Goal: Task Accomplishment & Management: Manage account settings

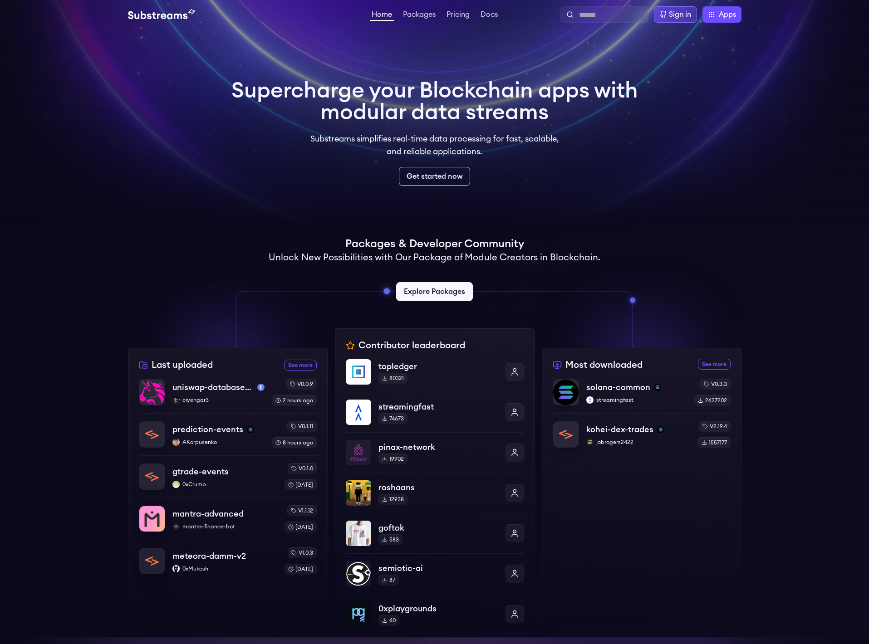
click at [672, 12] on div "Sign in" at bounding box center [680, 14] width 22 height 11
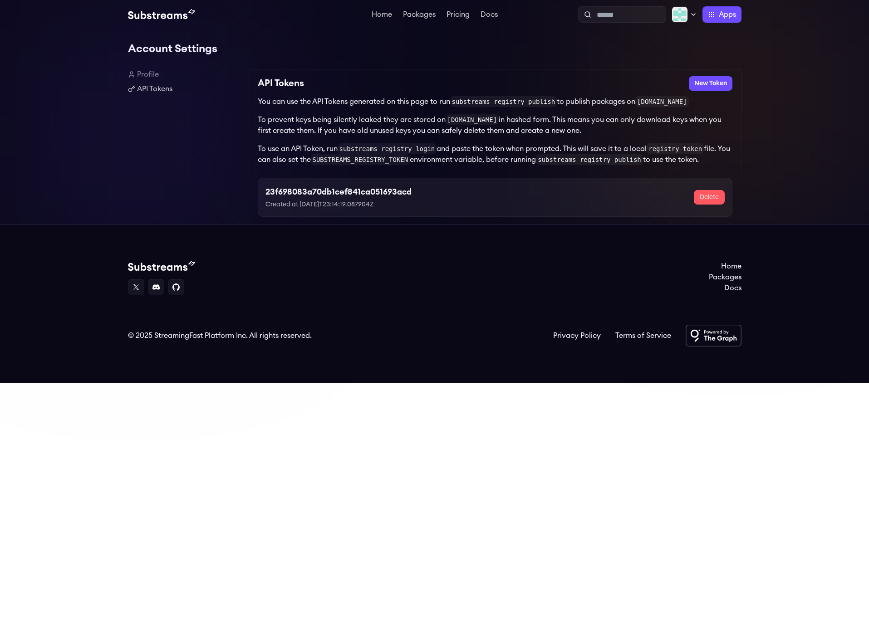
click at [322, 194] on h3 "23f698083a70db1cef841ca051693acd" at bounding box center [338, 192] width 146 height 13
drag, startPoint x: 265, startPoint y: 194, endPoint x: 379, endPoint y: 197, distance: 114.4
click at [379, 197] on div "23f698083a70db1cef841ca051693acd Created at 2025-07-12T23:14:19.087904Z Delete" at bounding box center [495, 197] width 475 height 39
click at [379, 197] on div "23f698083a70db1cef841ca051693acd Created at 2025-07-12T23:14:19.087904Z" at bounding box center [338, 198] width 146 height 24
click at [318, 194] on h3 "23f698083a70db1cef841ca051693acd" at bounding box center [338, 192] width 146 height 13
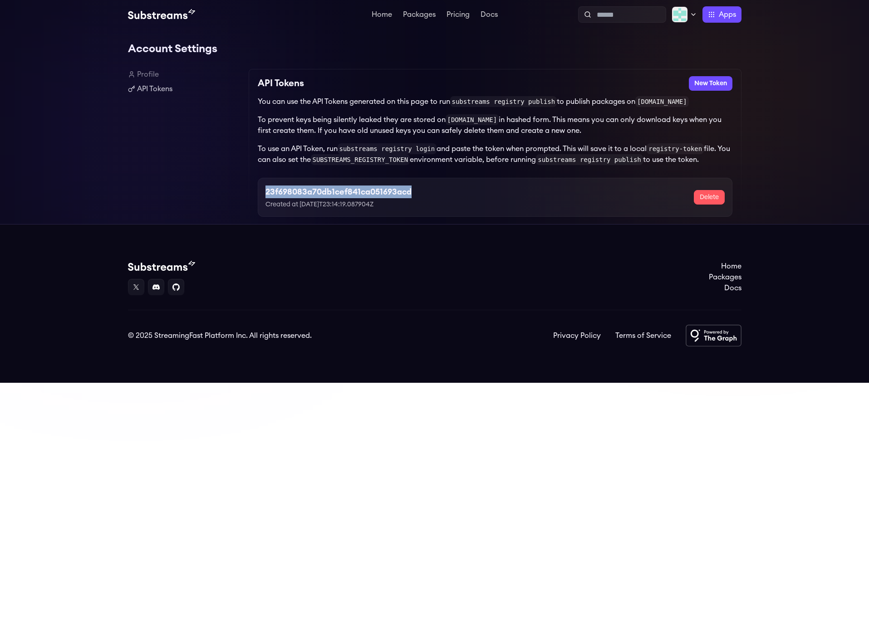
click at [318, 194] on h3 "23f698083a70db1cef841ca051693acd" at bounding box center [338, 192] width 146 height 13
copy h3 "23f698083a70db1cef841ca051693acd"
click at [414, 223] on div "API Tokens New Token You can use the API Tokens generated on this page to run s…" at bounding box center [495, 146] width 493 height 155
click at [149, 75] on link "Profile" at bounding box center [184, 74] width 113 height 11
click at [149, 79] on link "Profile" at bounding box center [184, 74] width 113 height 11
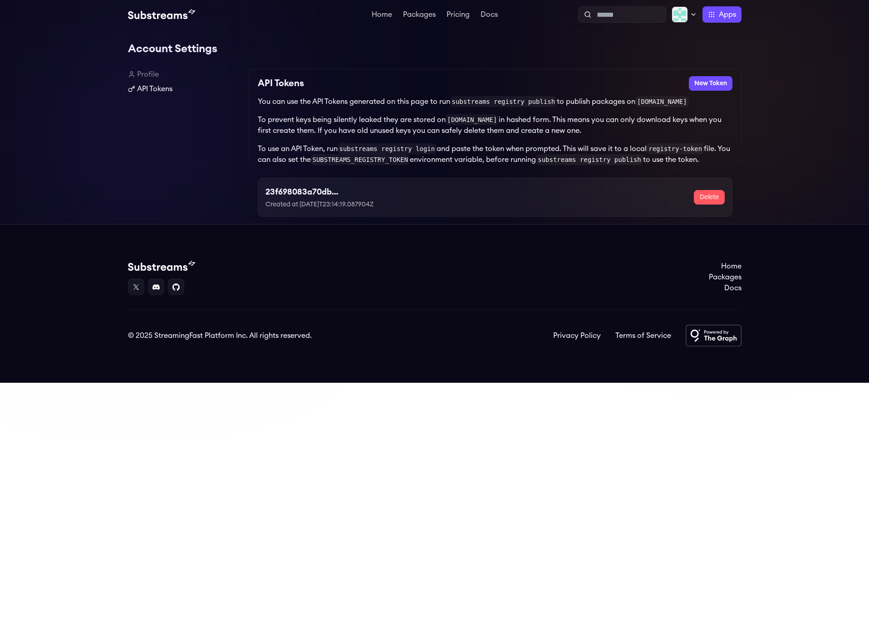
click at [154, 89] on link "API Tokens" at bounding box center [184, 89] width 113 height 11
click at [688, 15] on div at bounding box center [684, 14] width 25 height 16
click at [644, 76] on link "Settings" at bounding box center [654, 79] width 72 height 11
click at [753, 156] on div "Account Settings Profile API Tokens API Tokens New Token You can use the API To…" at bounding box center [434, 126] width 869 height 195
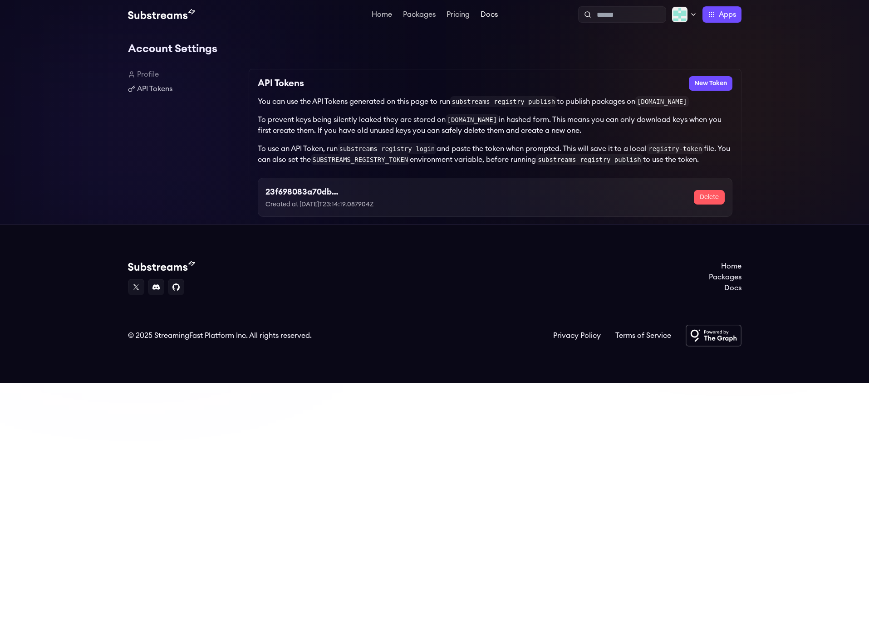
click at [485, 12] on link "Docs" at bounding box center [489, 15] width 21 height 9
